Goal: Navigation & Orientation: Find specific page/section

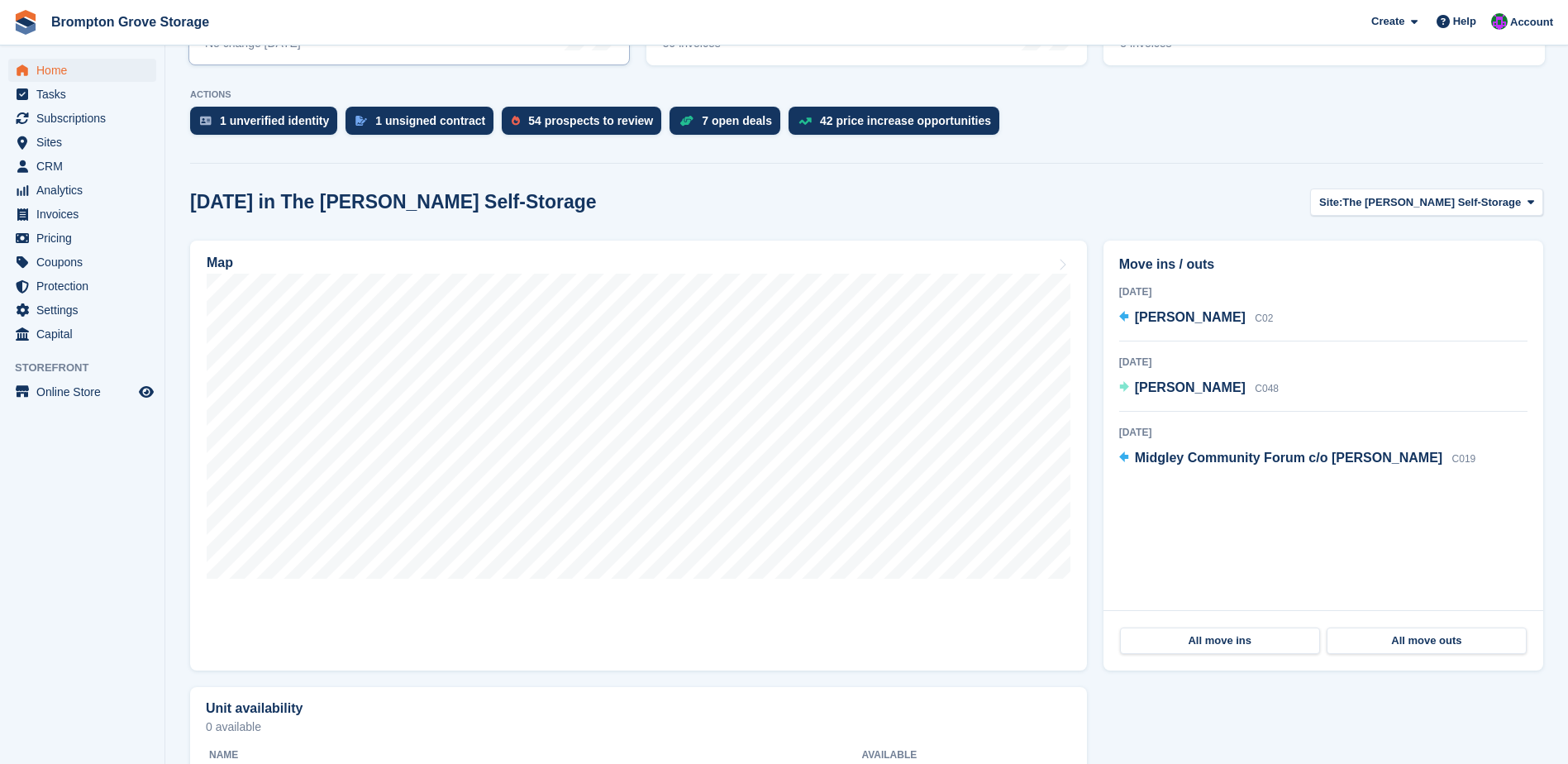
scroll to position [331, 0]
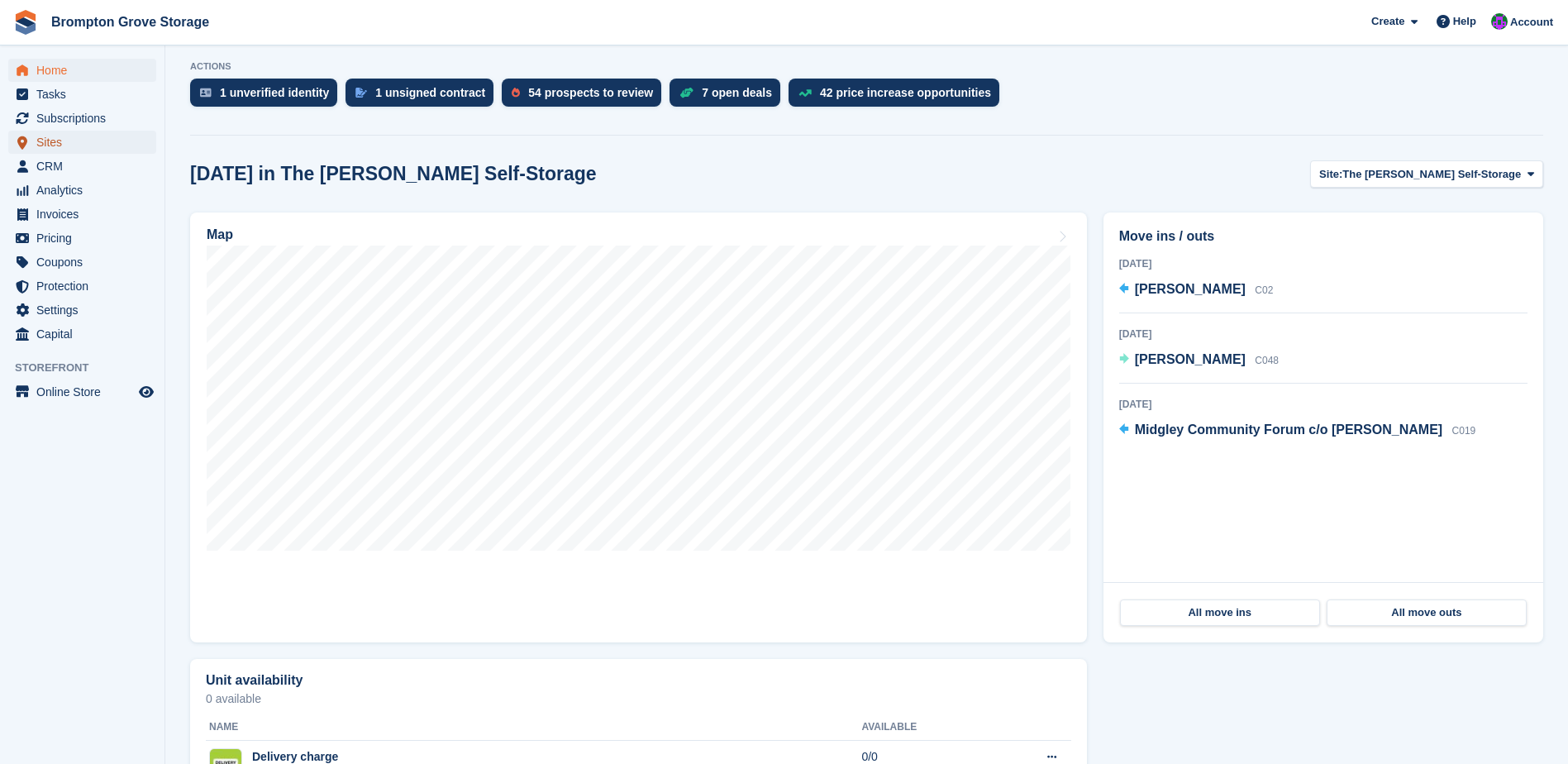
click at [55, 143] on span "Sites" at bounding box center [85, 141] width 99 height 23
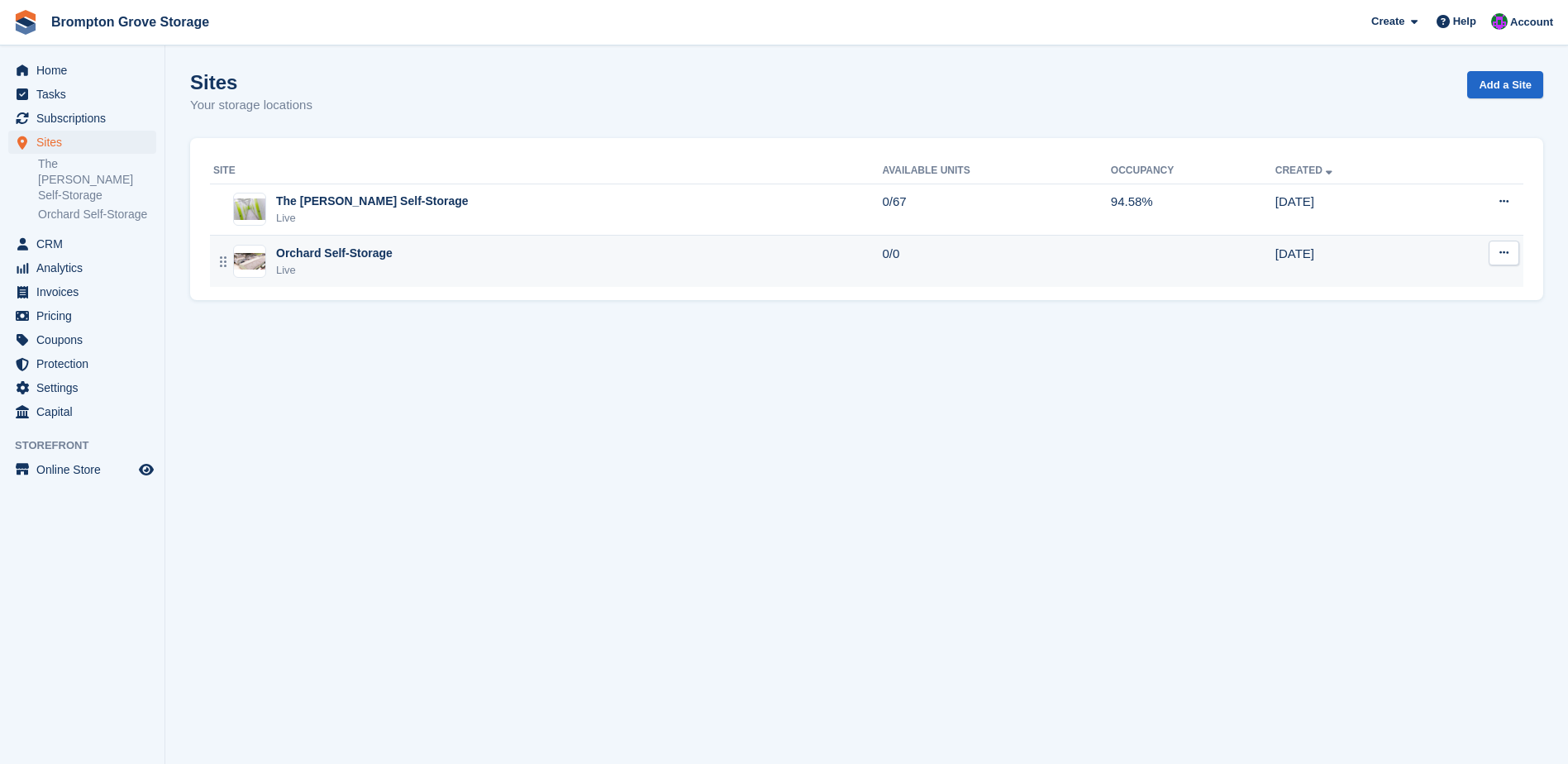
click at [317, 249] on div "Orchard Self-Storage" at bounding box center [334, 253] width 116 height 18
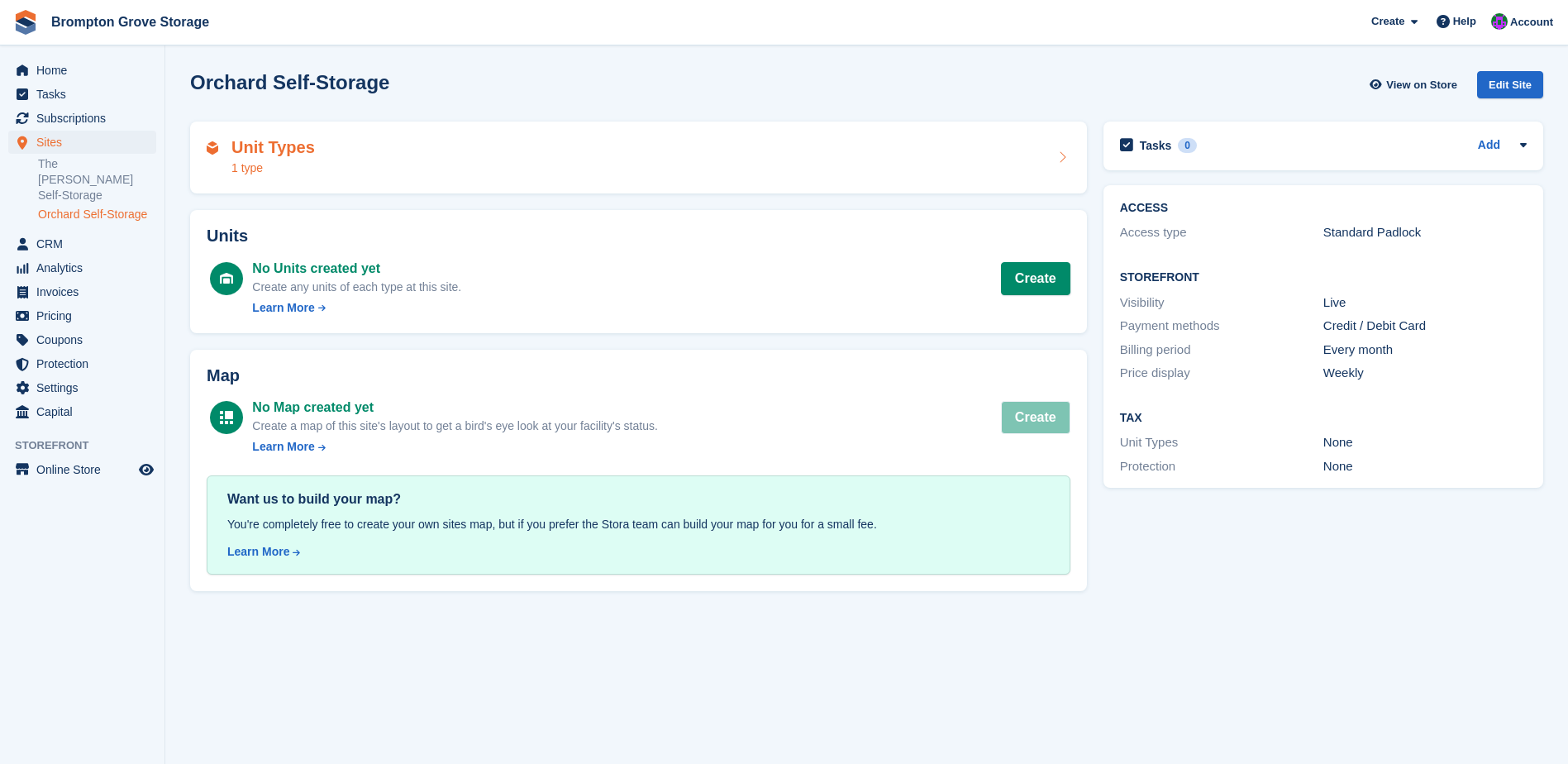
click at [264, 146] on h2 "Unit Types" at bounding box center [273, 147] width 83 height 19
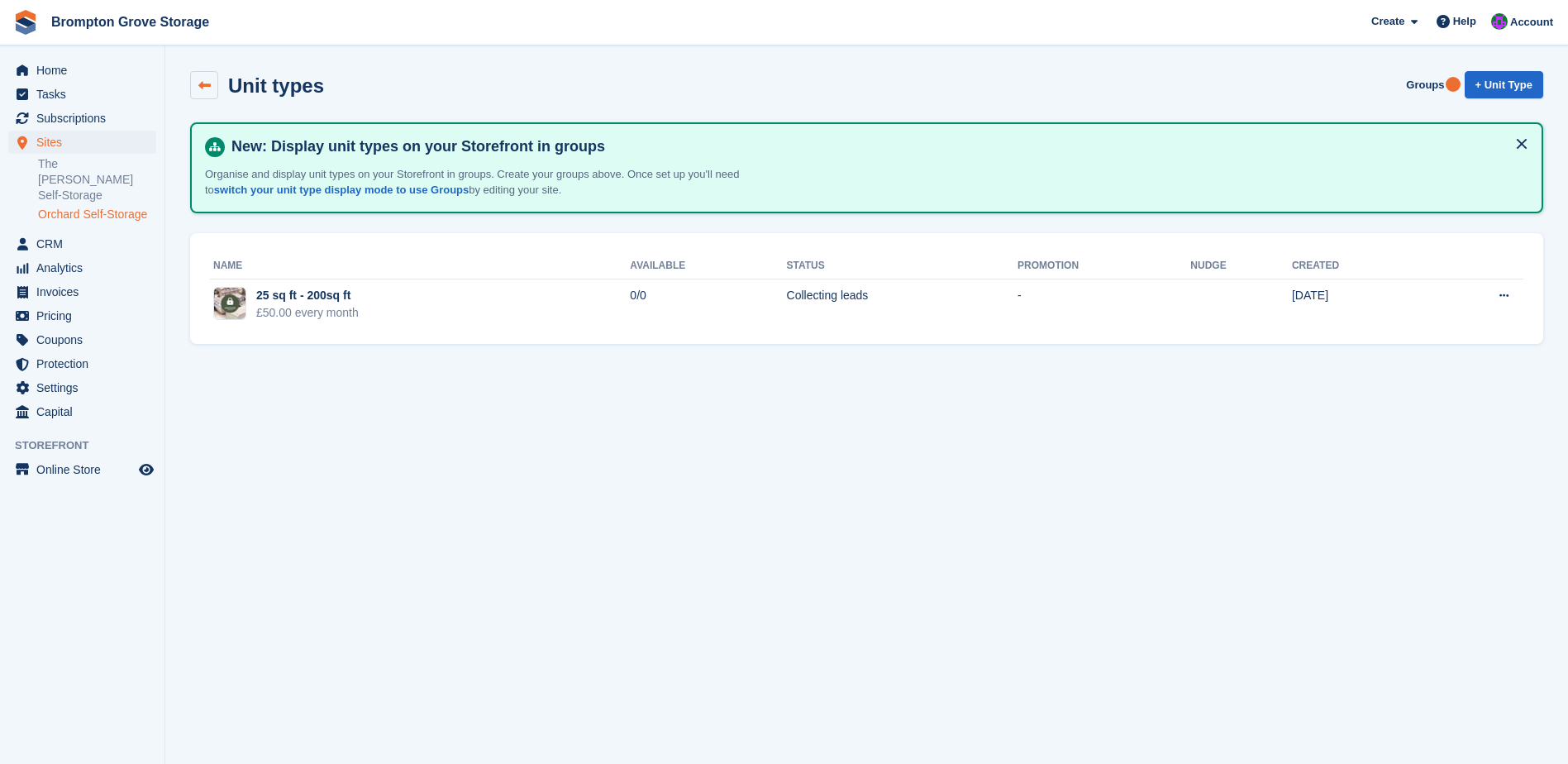
click at [201, 73] on link at bounding box center [204, 85] width 28 height 28
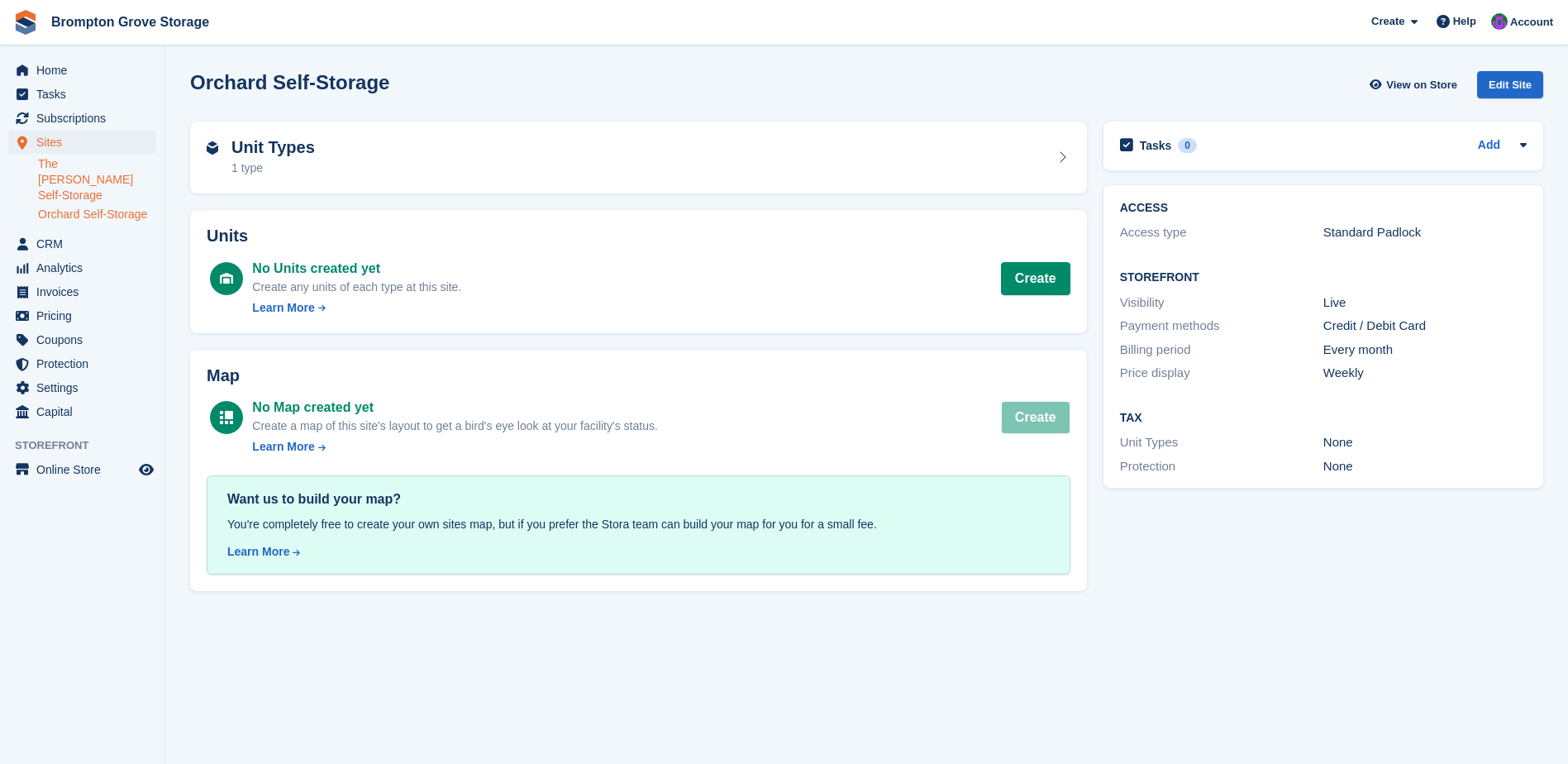
click at [72, 171] on link "The [PERSON_NAME] Self-Storage" at bounding box center [97, 179] width 118 height 47
